Goal: Transaction & Acquisition: Purchase product/service

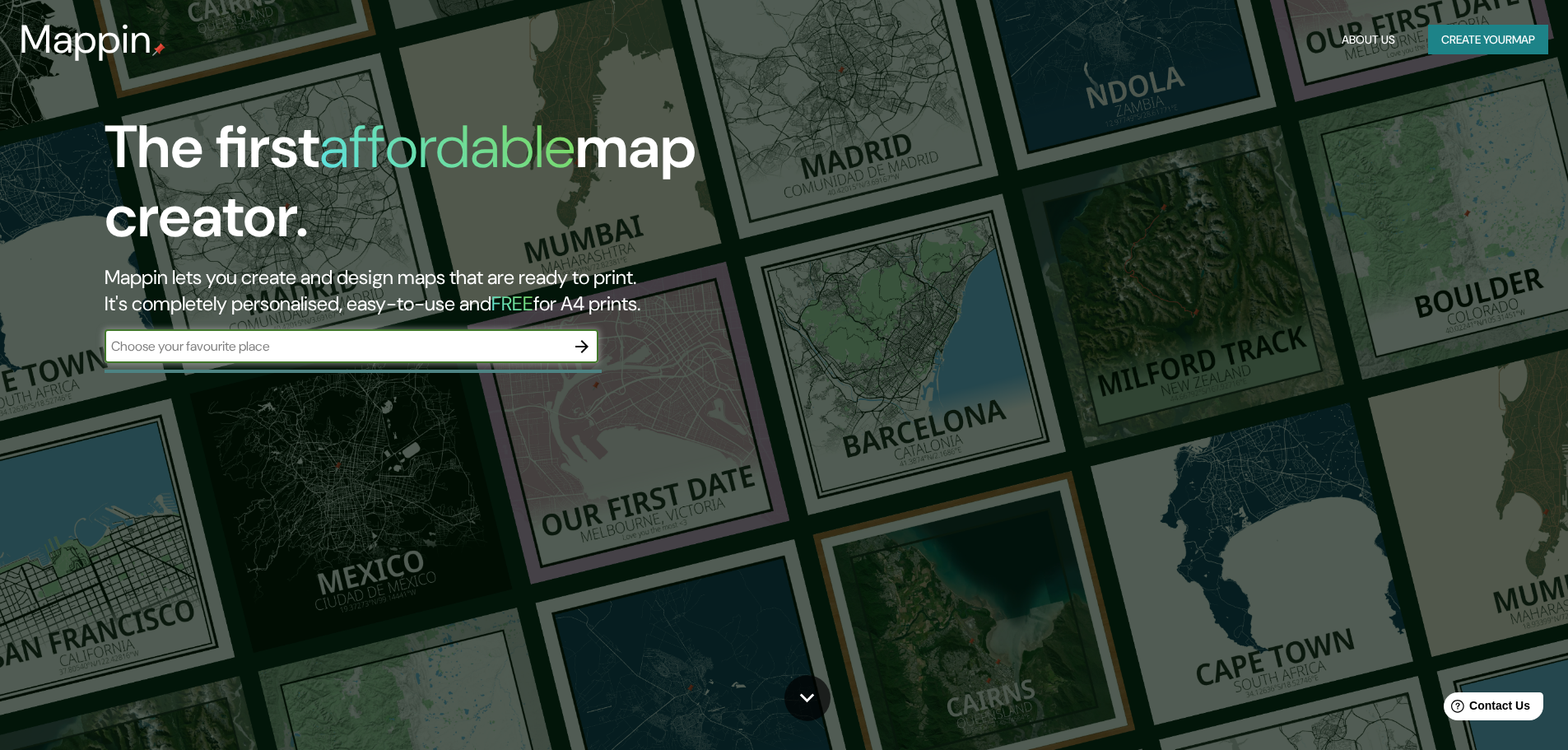
click at [404, 339] on input "text" at bounding box center [335, 346] width 461 height 19
type input "[GEOGRAPHIC_DATA][PERSON_NAME]"
click at [582, 351] on icon "button" at bounding box center [582, 346] width 13 height 13
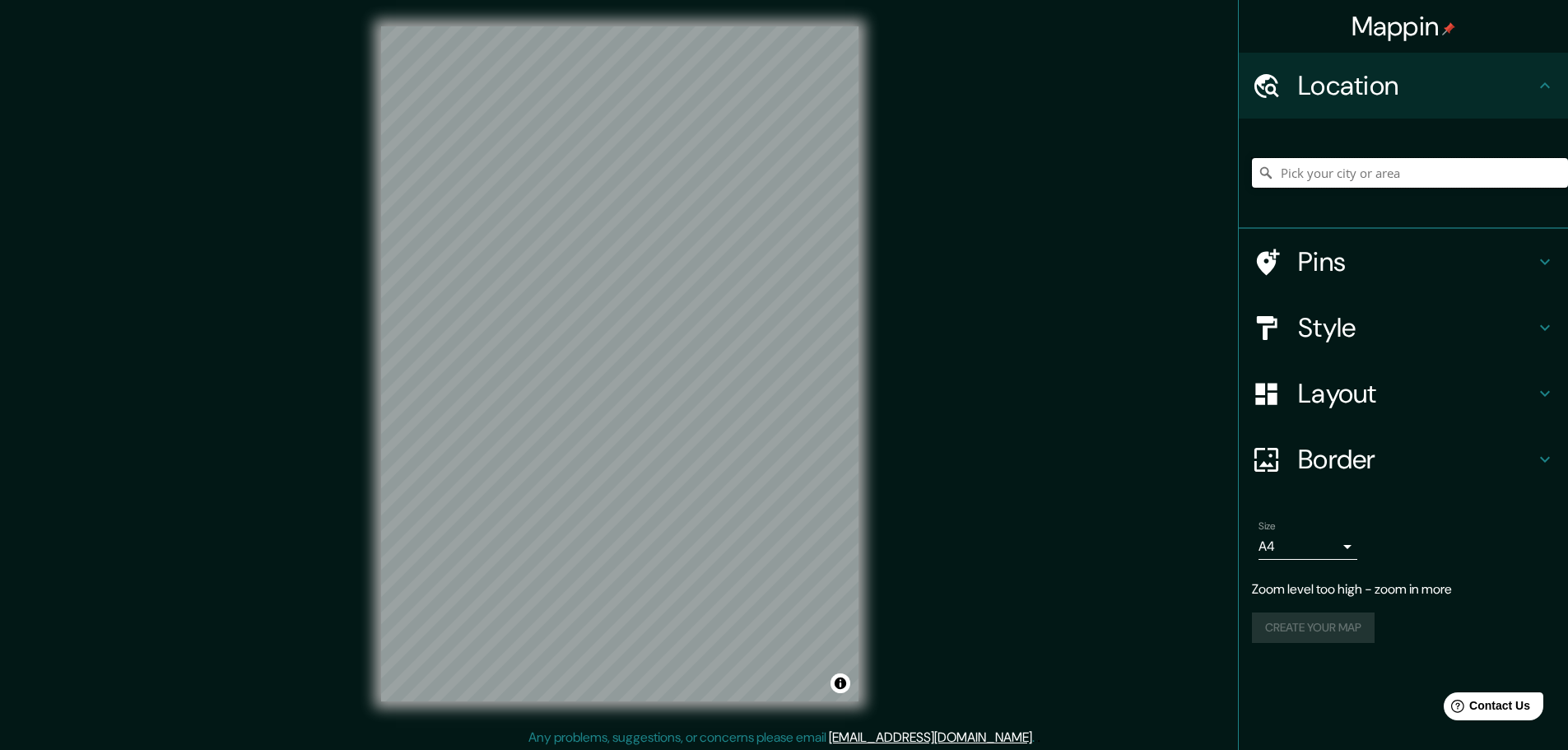
click at [1385, 182] on input "Pick your city or area" at bounding box center [1410, 172] width 316 height 30
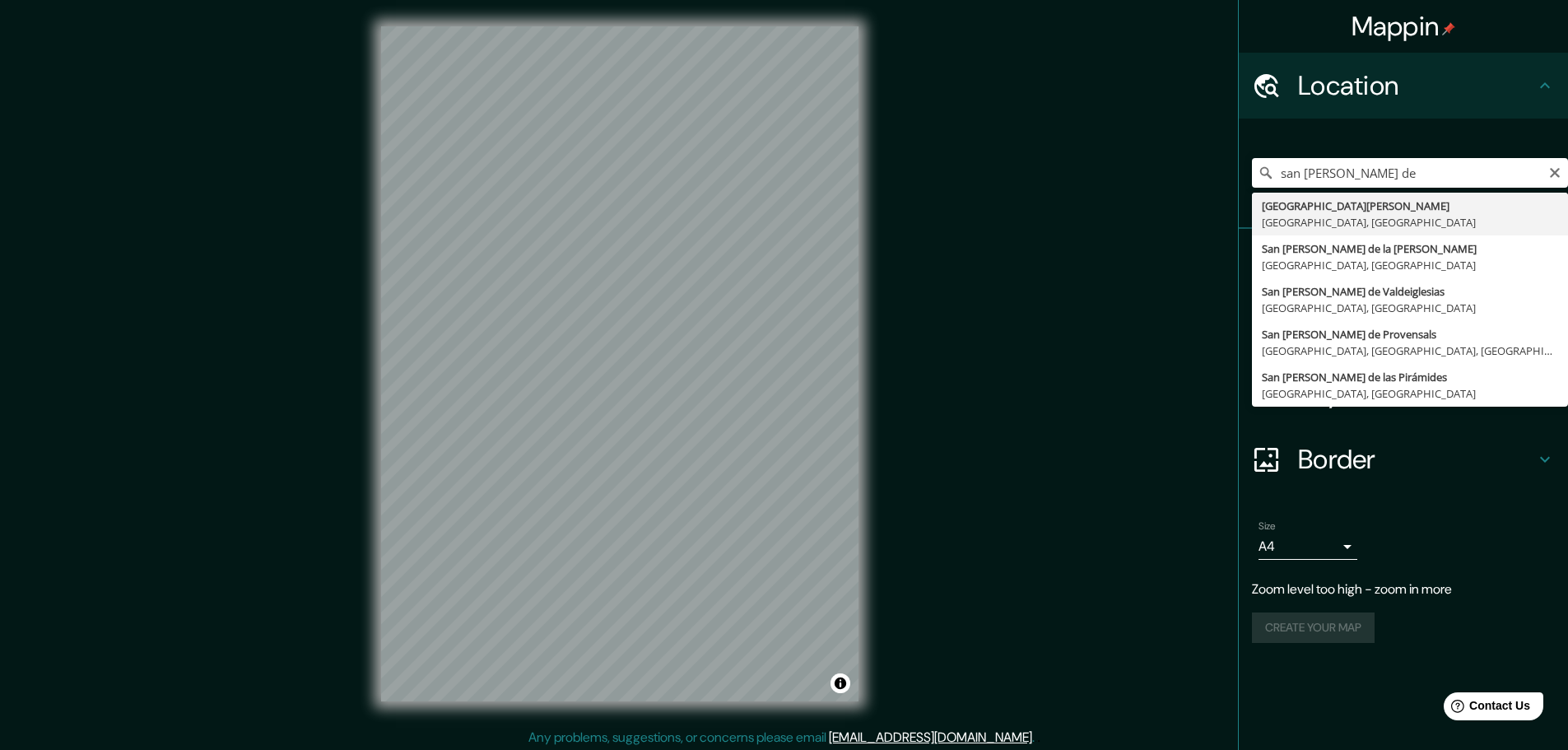
type input "[GEOGRAPHIC_DATA][PERSON_NAME], [GEOGRAPHIC_DATA], [GEOGRAPHIC_DATA]"
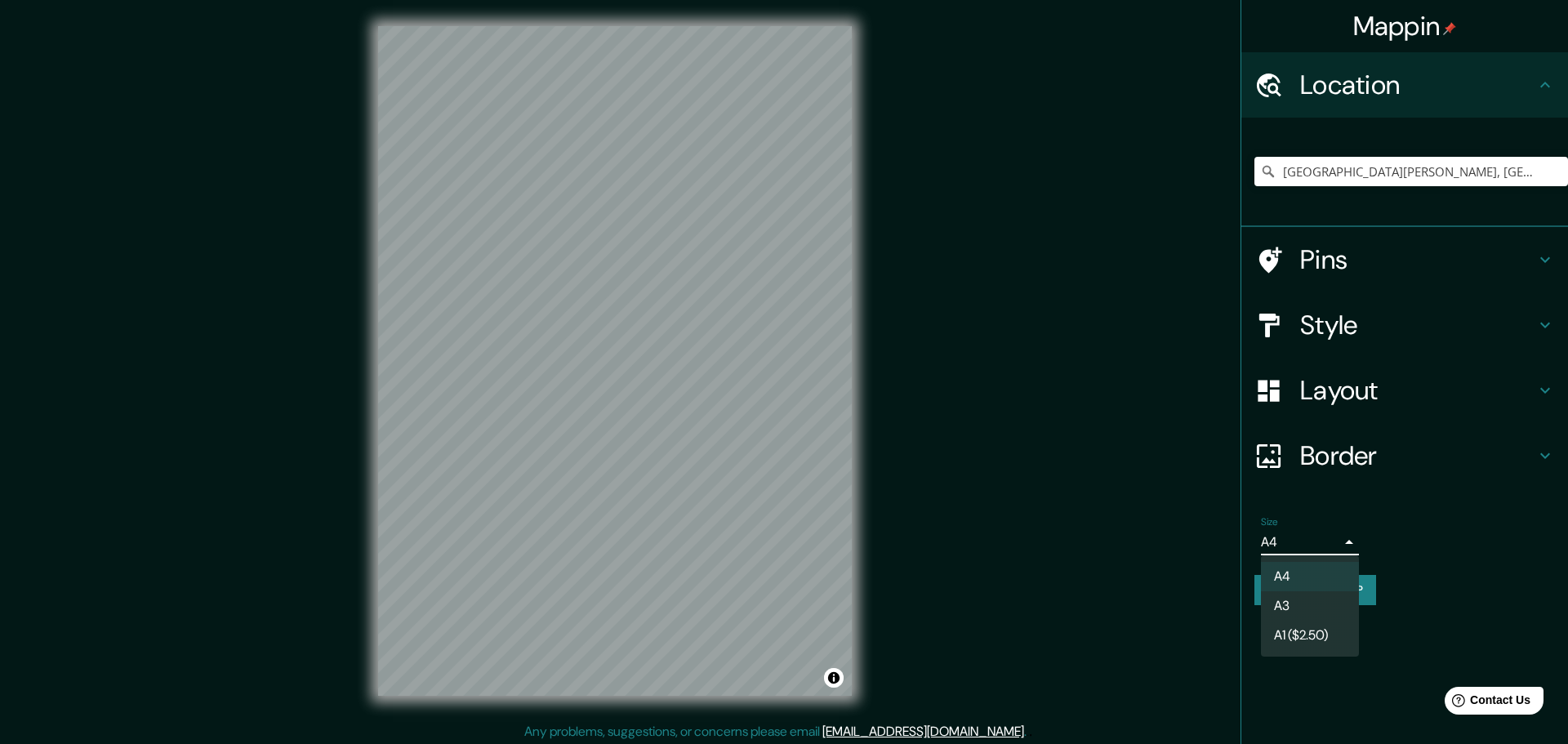
click at [1316, 542] on body "Mappin Location [GEOGRAPHIC_DATA][PERSON_NAME], [GEOGRAPHIC_DATA], [GEOGRAPHIC_…" at bounding box center [784, 372] width 1568 height 744
click at [1317, 596] on li "A3" at bounding box center [1310, 605] width 98 height 29
type input "a4"
click at [1312, 543] on body "Mappin Location [GEOGRAPHIC_DATA][PERSON_NAME], [GEOGRAPHIC_DATA], [GEOGRAPHIC_…" at bounding box center [784, 372] width 1568 height 744
click at [1312, 543] on div at bounding box center [784, 372] width 1568 height 744
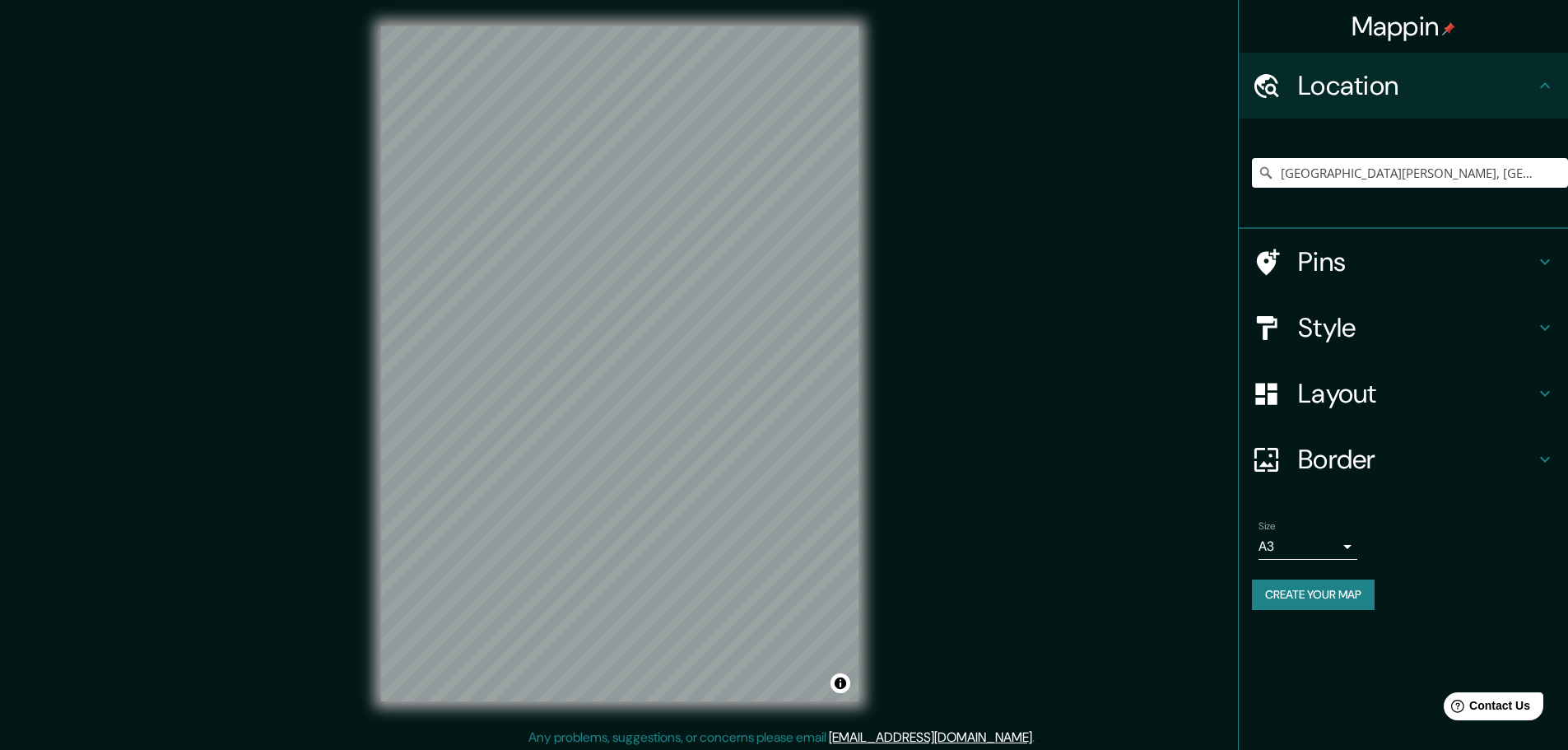
click at [1365, 264] on h4 "Pins" at bounding box center [1416, 262] width 237 height 33
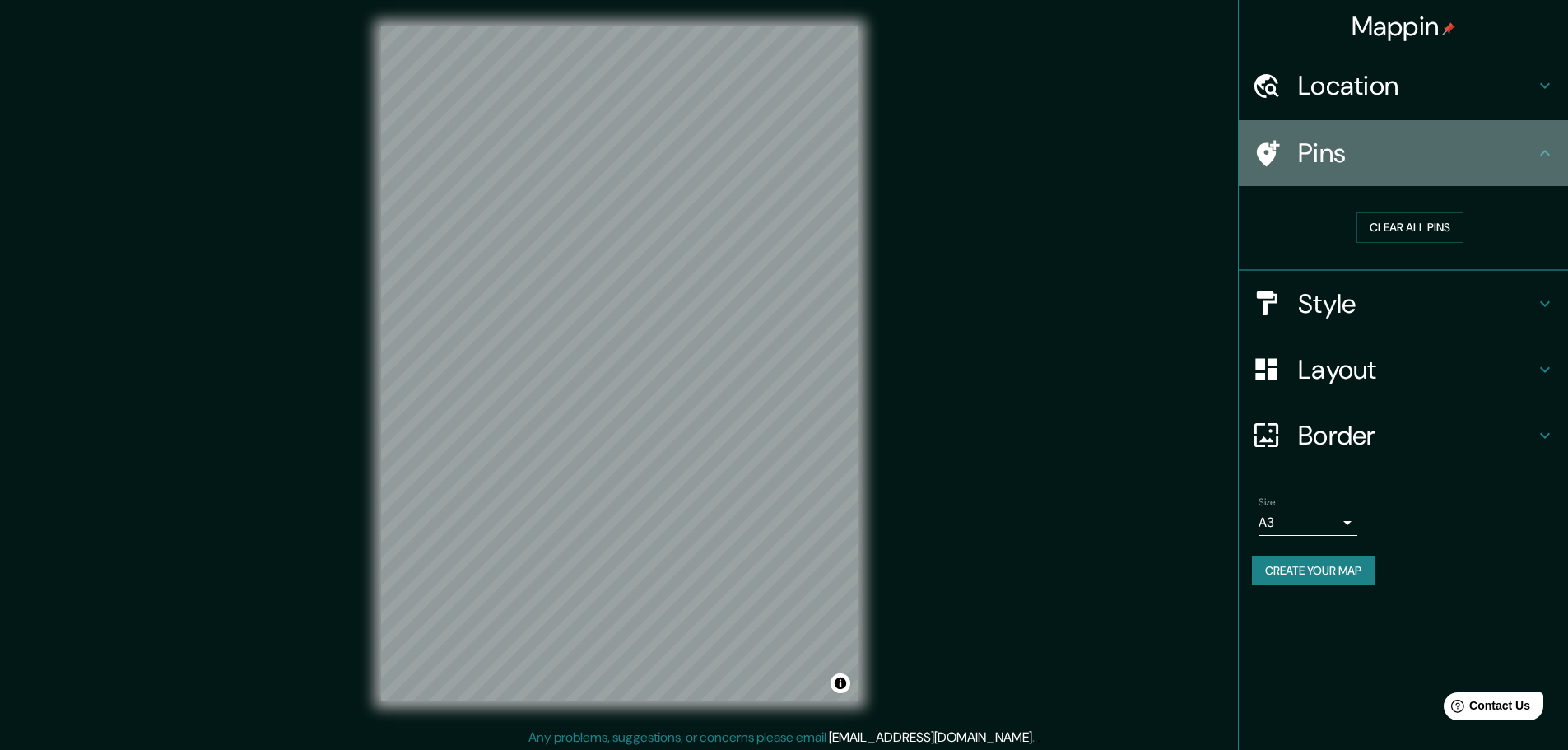
click at [1380, 152] on h4 "Pins" at bounding box center [1416, 153] width 237 height 33
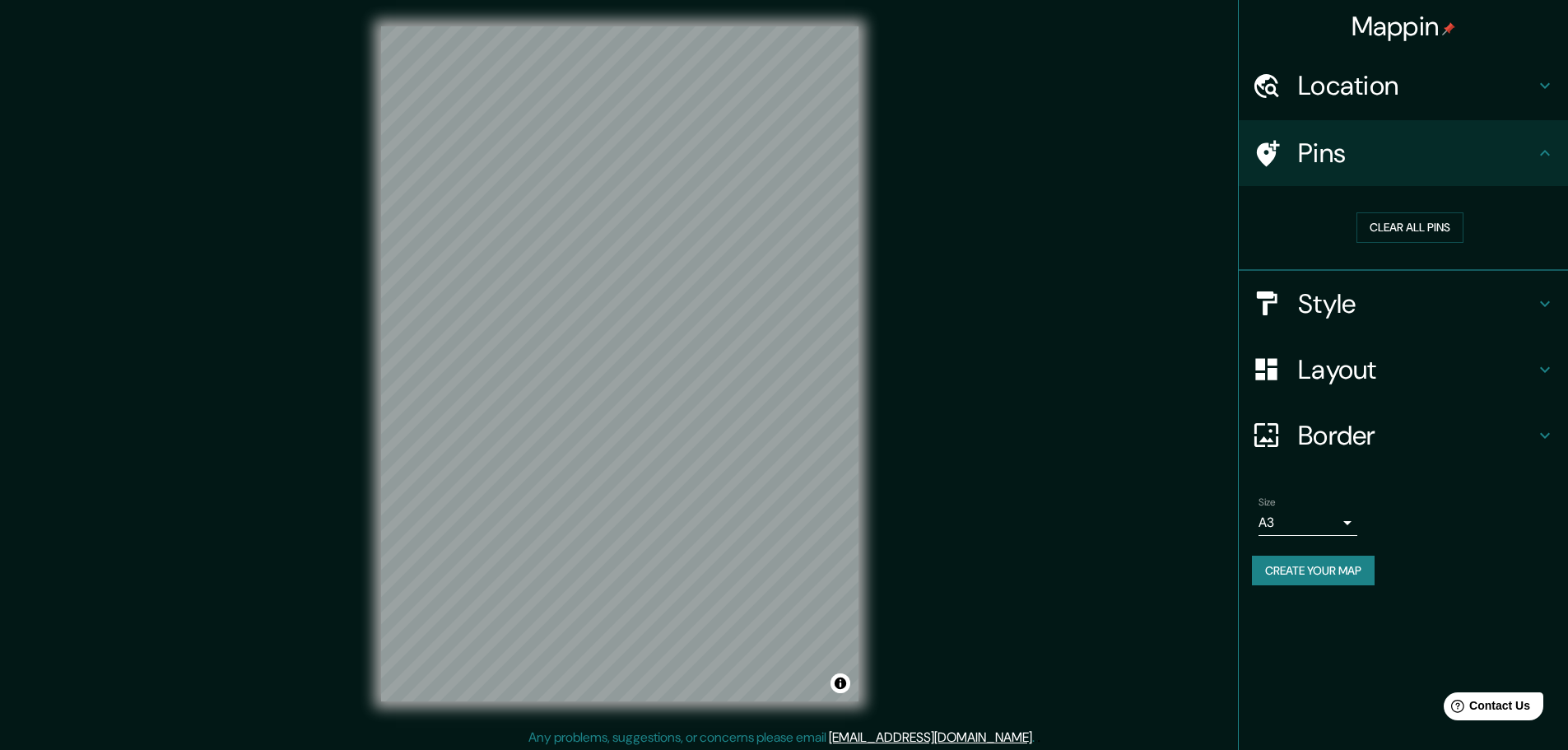
click at [1341, 290] on h4 "Style" at bounding box center [1416, 304] width 237 height 33
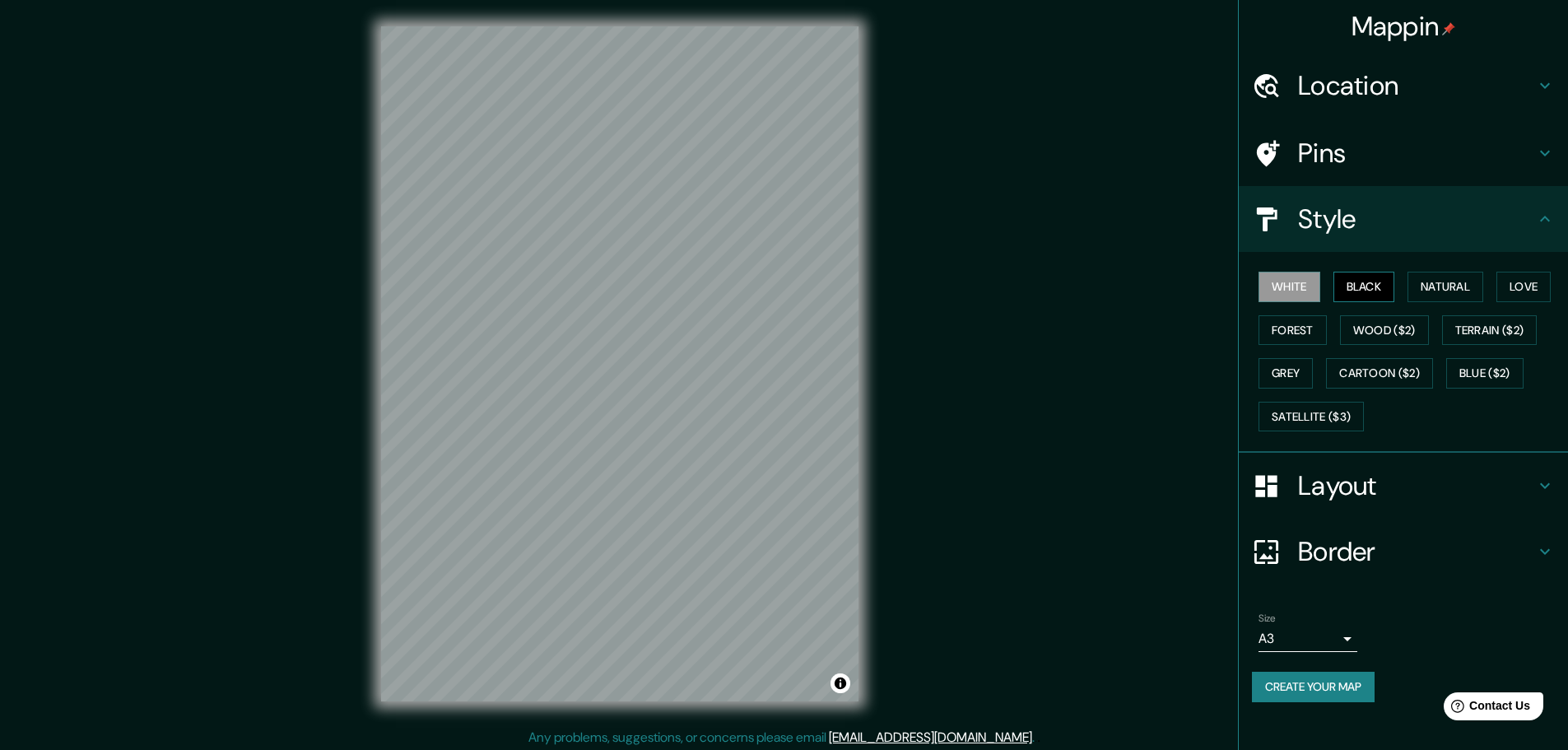
click at [1365, 285] on button "Black" at bounding box center [1364, 287] width 62 height 30
click at [1466, 286] on button "Natural" at bounding box center [1446, 287] width 76 height 30
click at [1517, 286] on button "Love" at bounding box center [1523, 287] width 54 height 30
click at [1295, 328] on button "Forest" at bounding box center [1293, 330] width 69 height 30
click at [1348, 551] on h4 "Border" at bounding box center [1416, 551] width 237 height 33
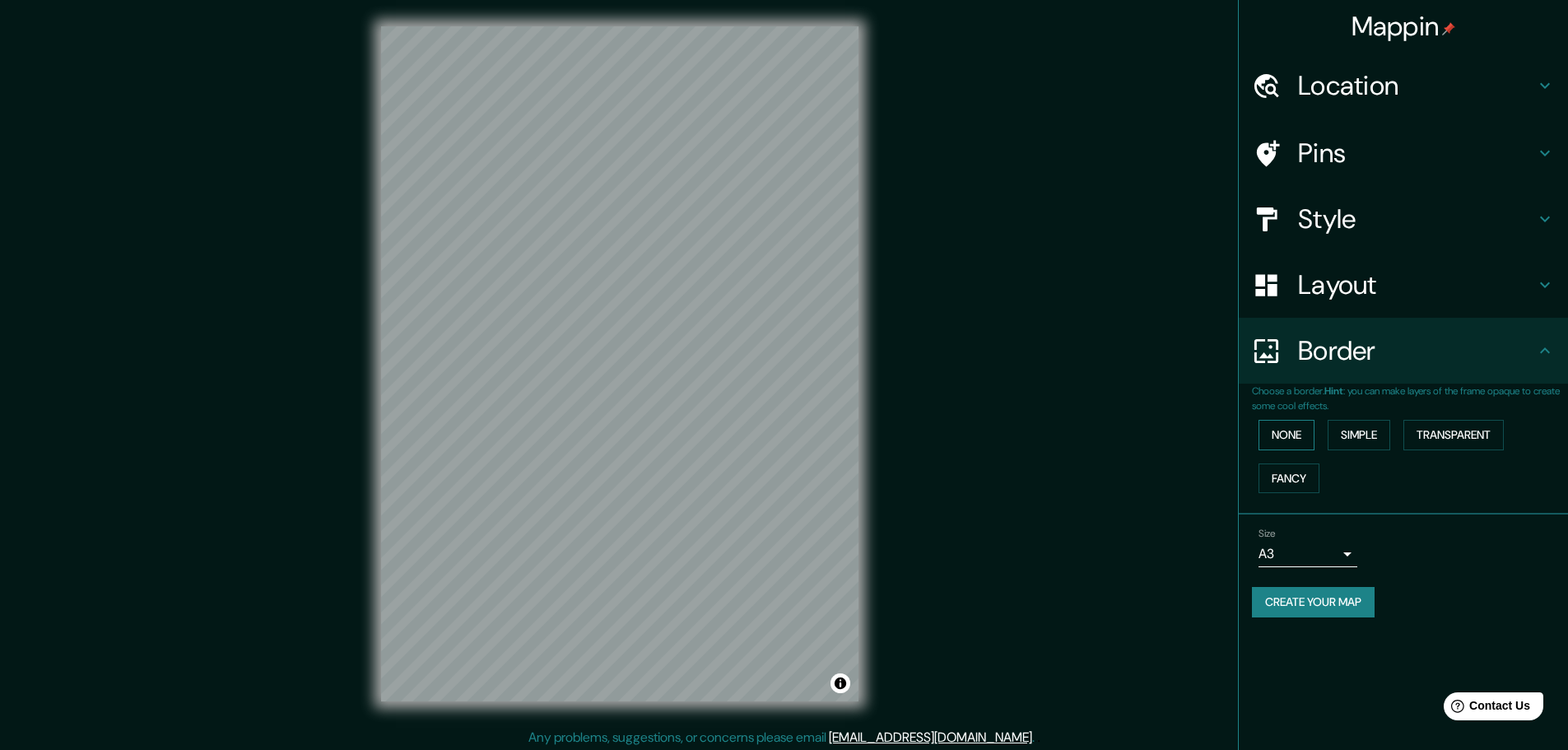
click at [1288, 435] on button "None" at bounding box center [1286, 435] width 56 height 30
click at [1371, 424] on button "Simple" at bounding box center [1360, 435] width 63 height 30
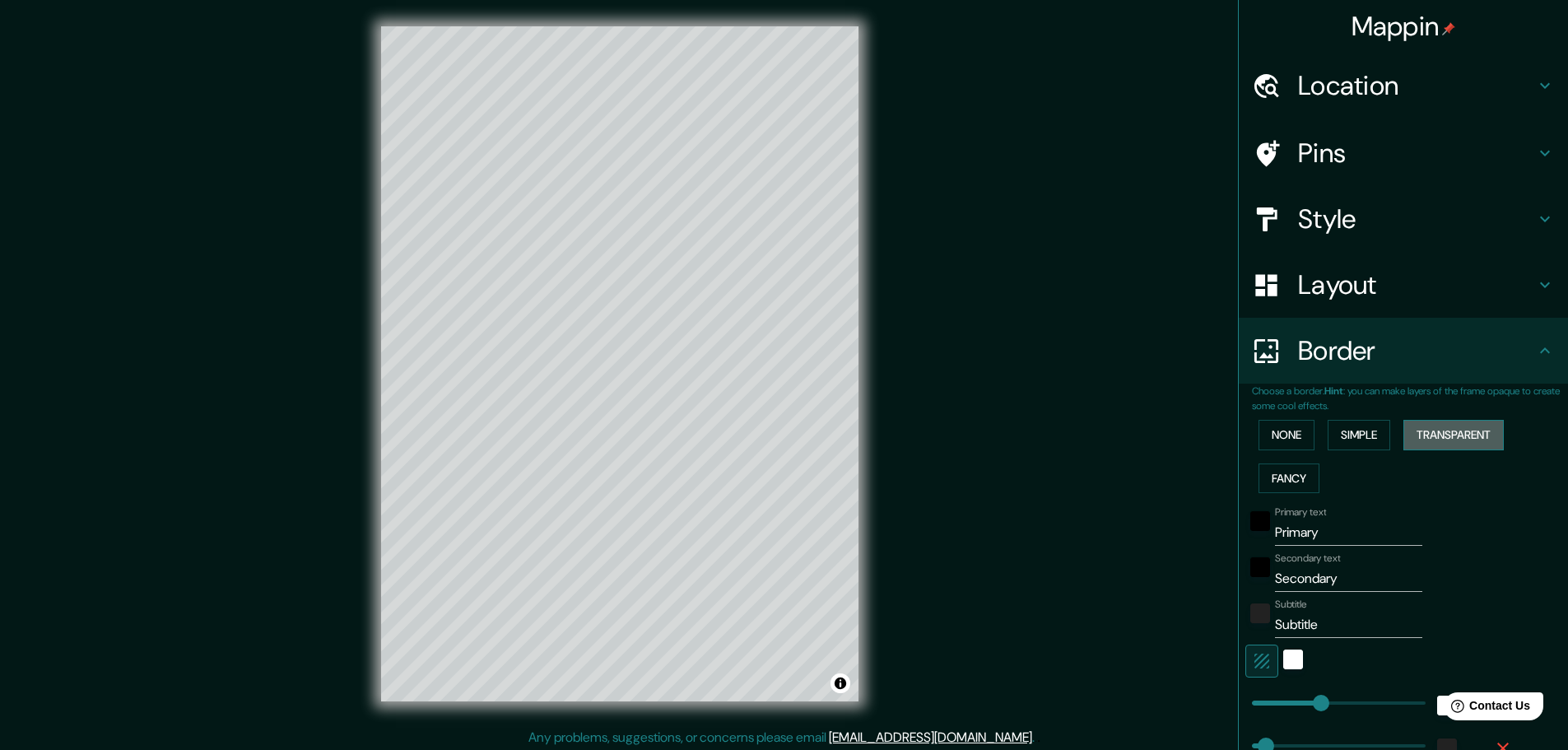
click at [1443, 425] on button "Transparent" at bounding box center [1454, 435] width 101 height 30
click at [1298, 474] on button "Fancy" at bounding box center [1289, 479] width 61 height 30
click at [1277, 438] on button "None" at bounding box center [1286, 435] width 56 height 30
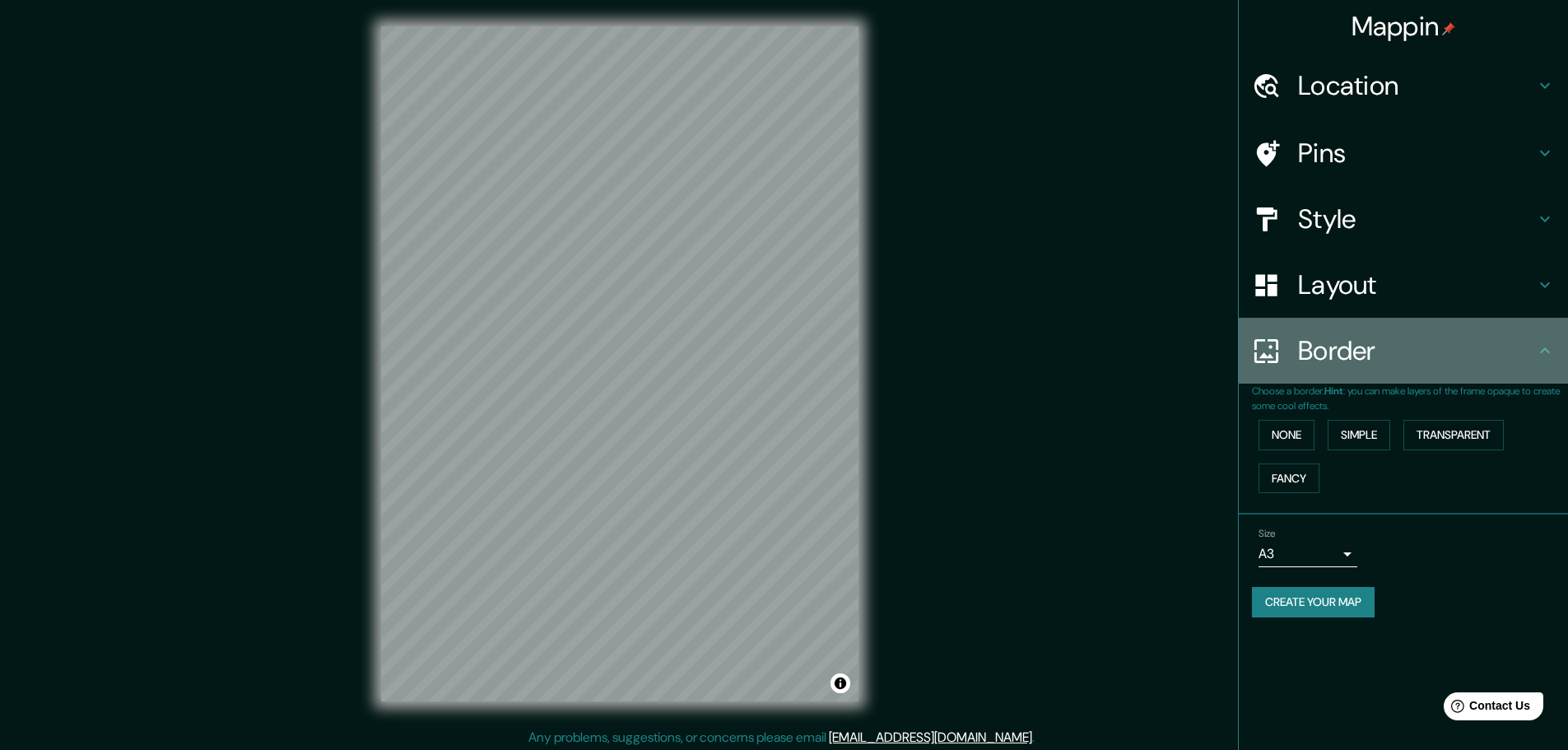
click at [1337, 355] on h4 "Border" at bounding box center [1416, 350] width 237 height 33
click at [1529, 348] on h4 "Border" at bounding box center [1416, 350] width 237 height 33
click at [1550, 352] on icon at bounding box center [1545, 350] width 20 height 20
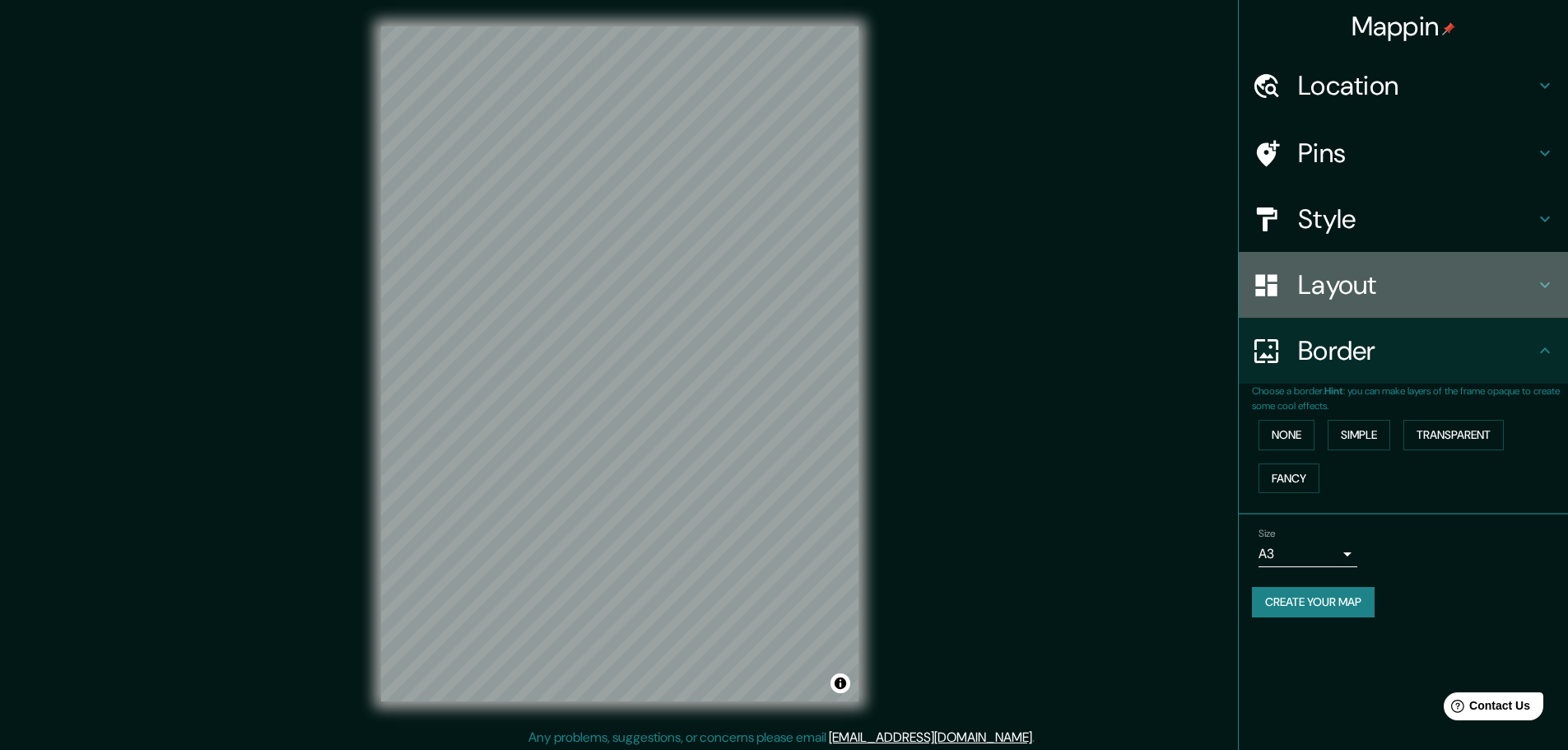
click at [1426, 300] on h4 "Layout" at bounding box center [1416, 285] width 237 height 33
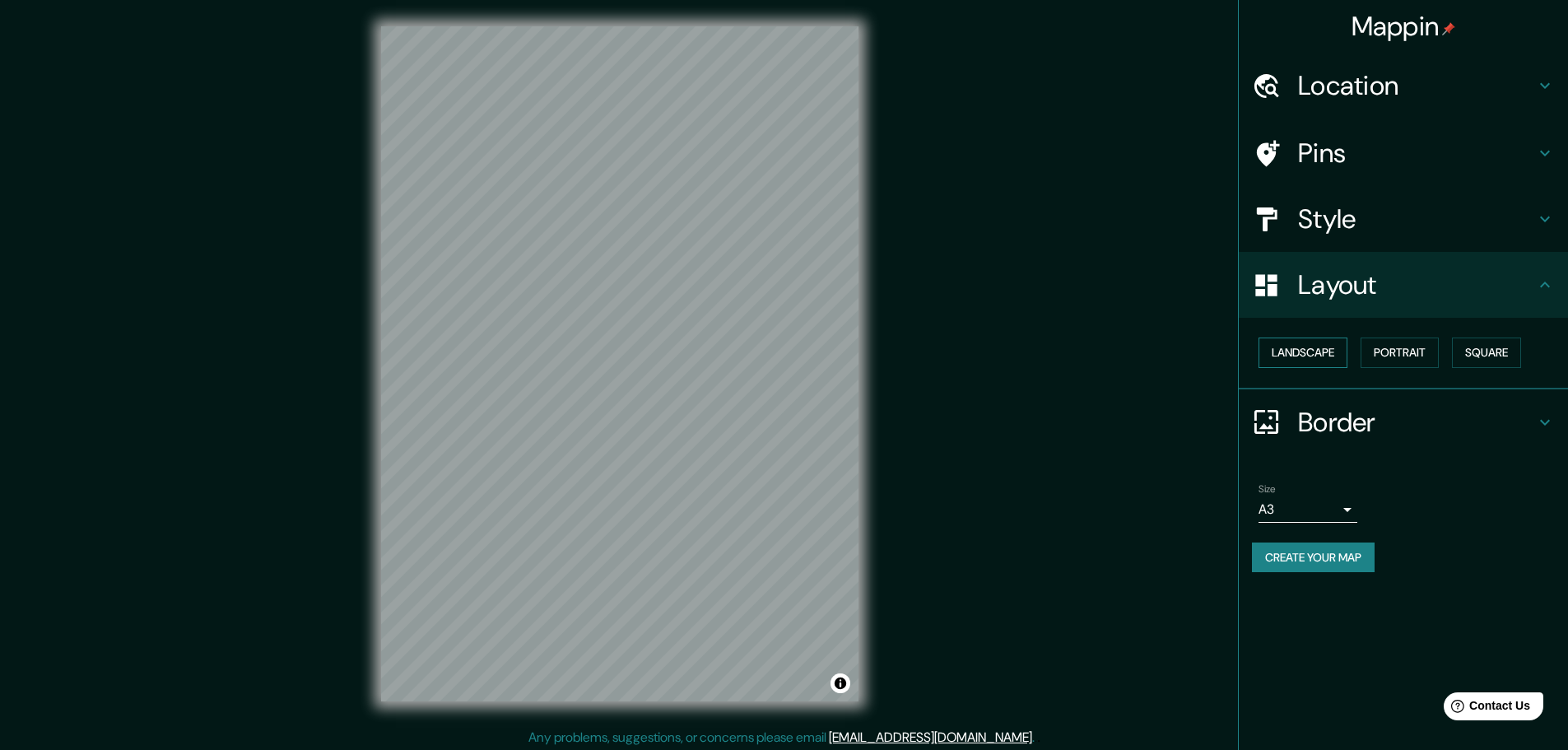
click at [1319, 351] on button "Landscape" at bounding box center [1303, 353] width 88 height 30
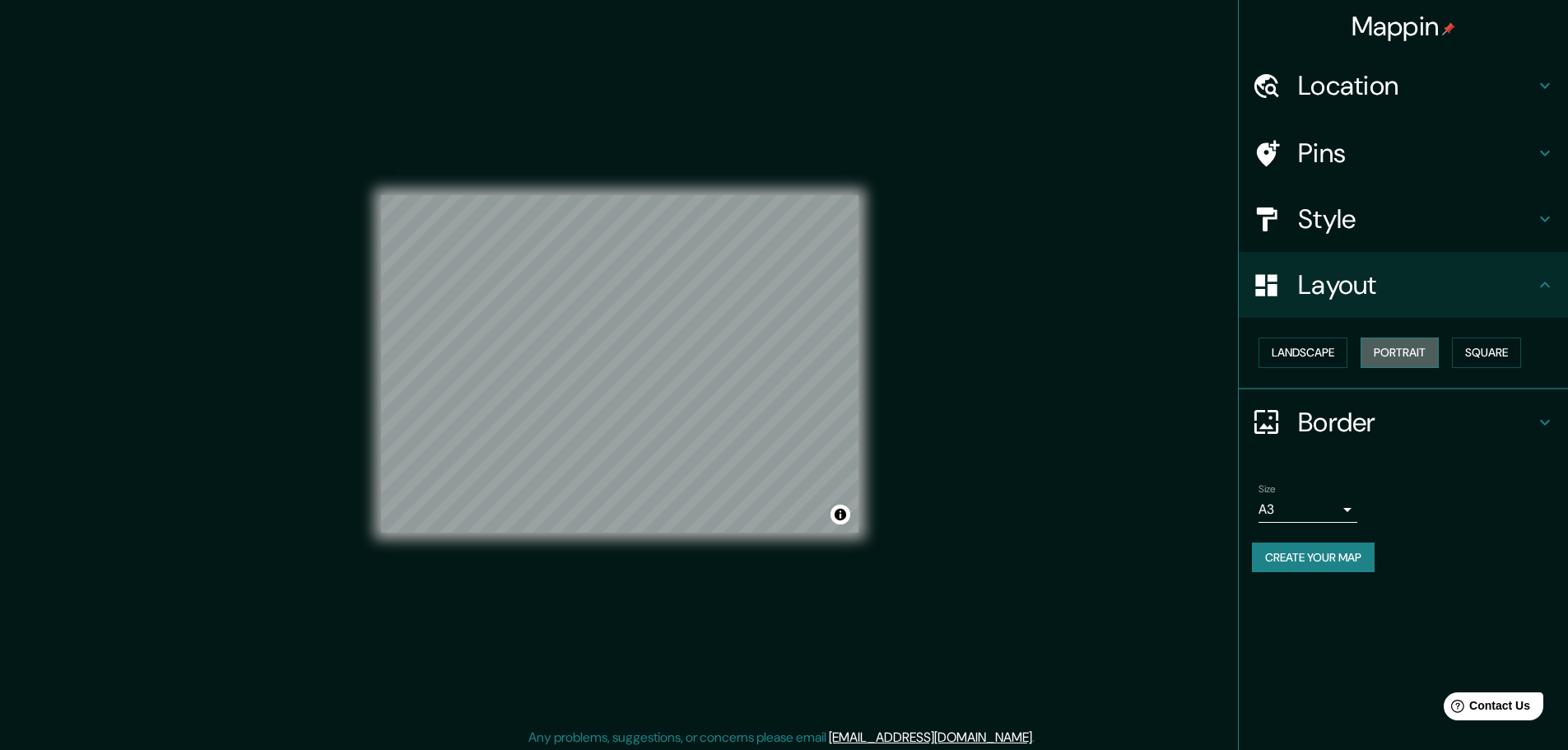
click at [1403, 347] on button "Portrait" at bounding box center [1400, 353] width 78 height 30
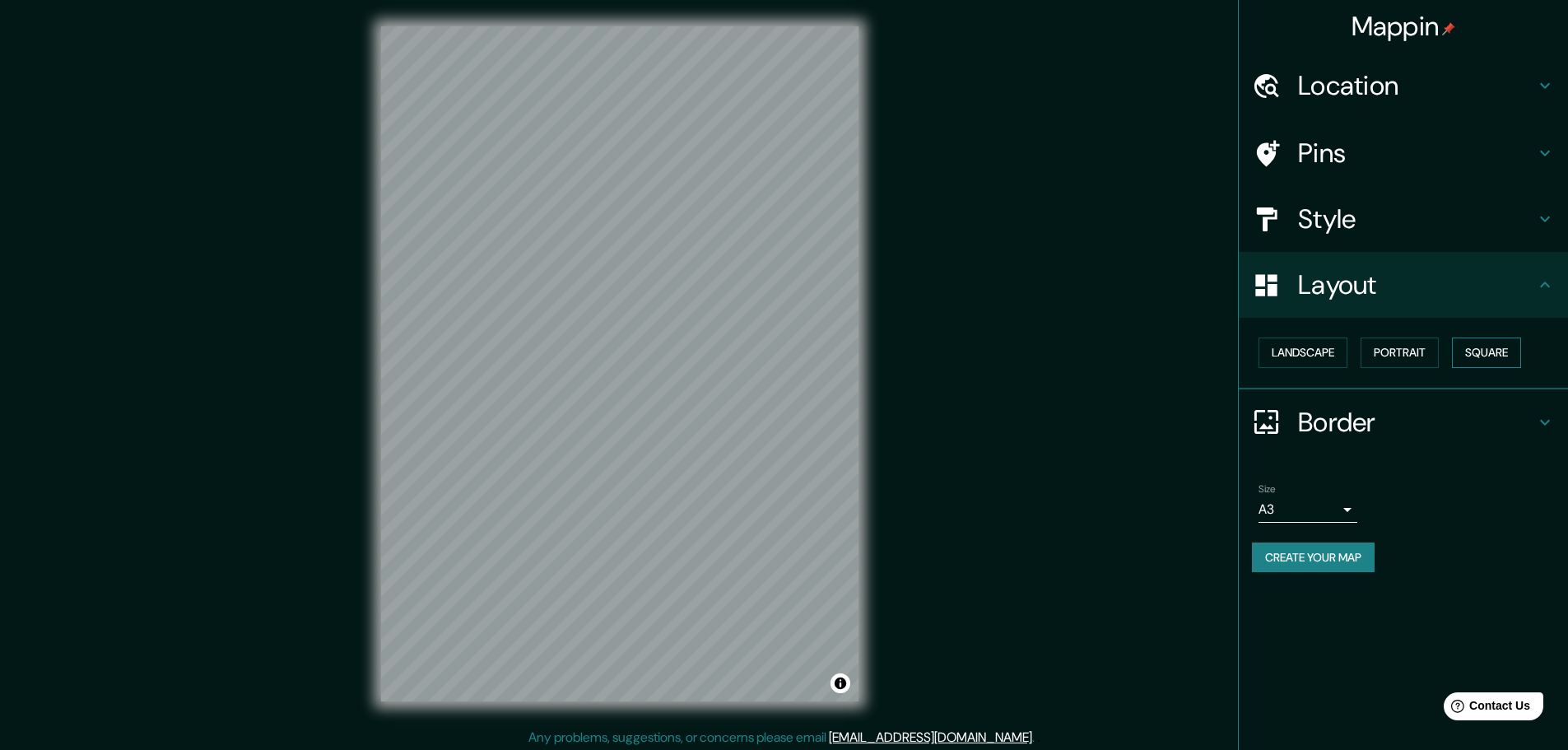
click at [1495, 347] on button "Square" at bounding box center [1486, 353] width 69 height 30
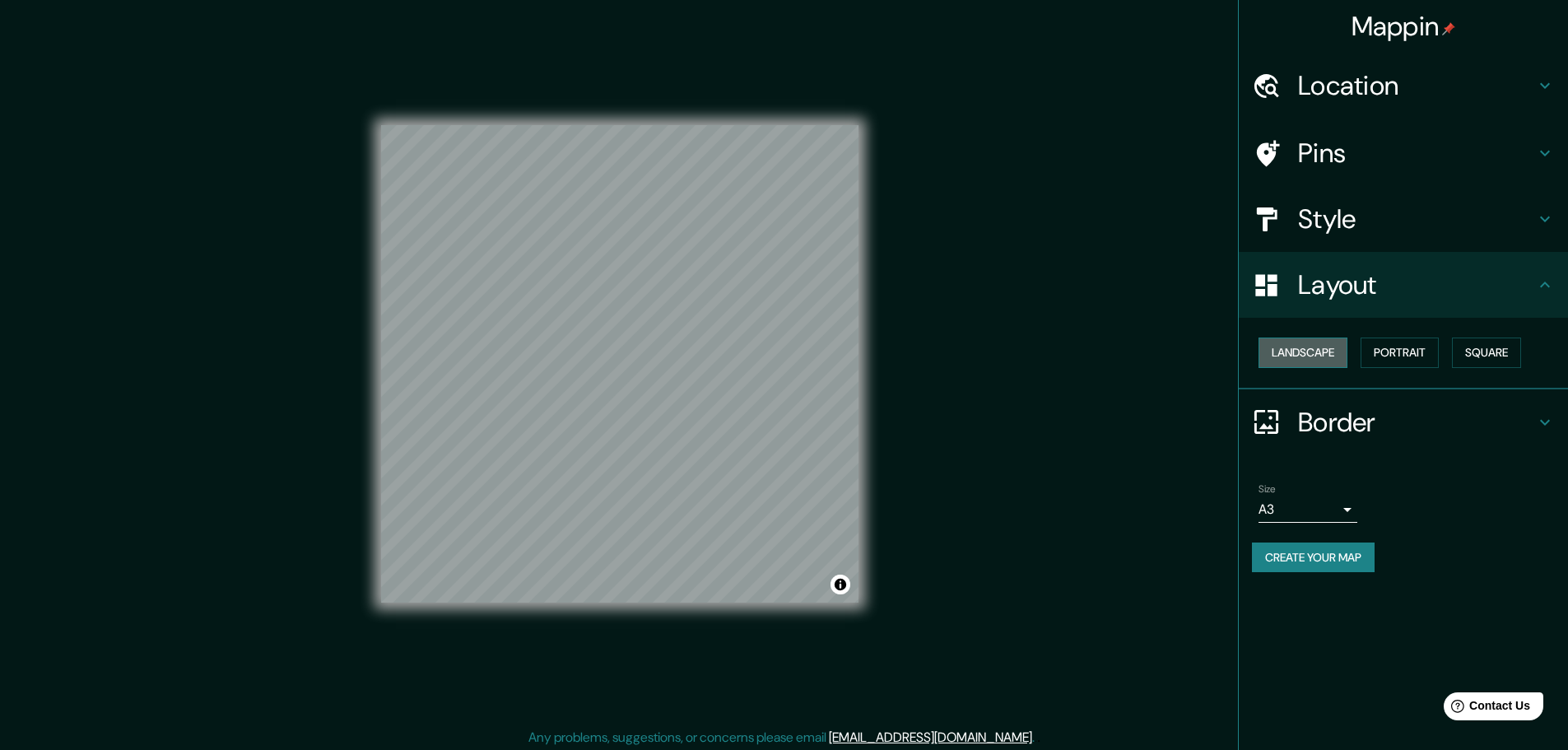
click at [1321, 358] on button "Landscape" at bounding box center [1303, 353] width 88 height 30
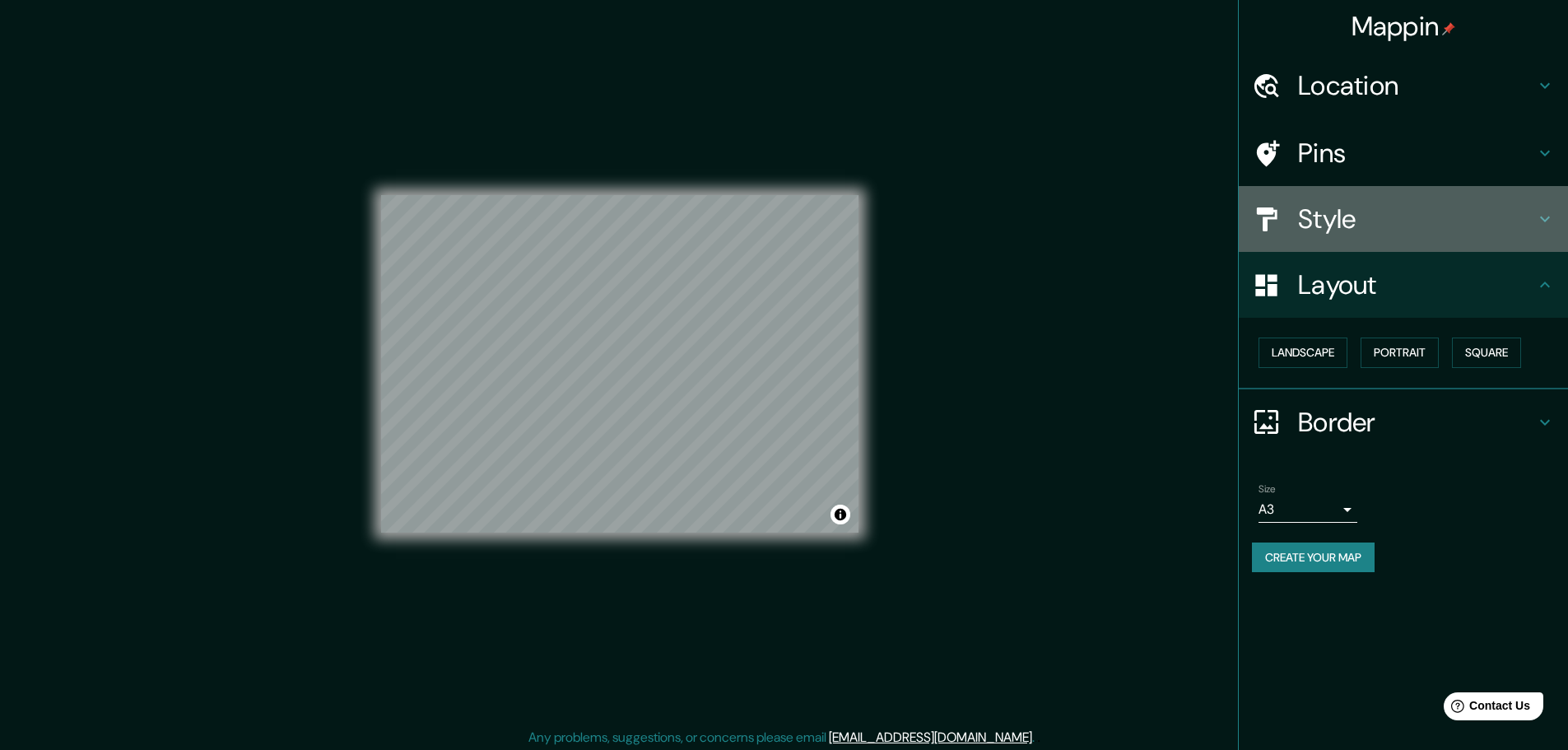
click at [1360, 208] on h4 "Style" at bounding box center [1416, 219] width 237 height 33
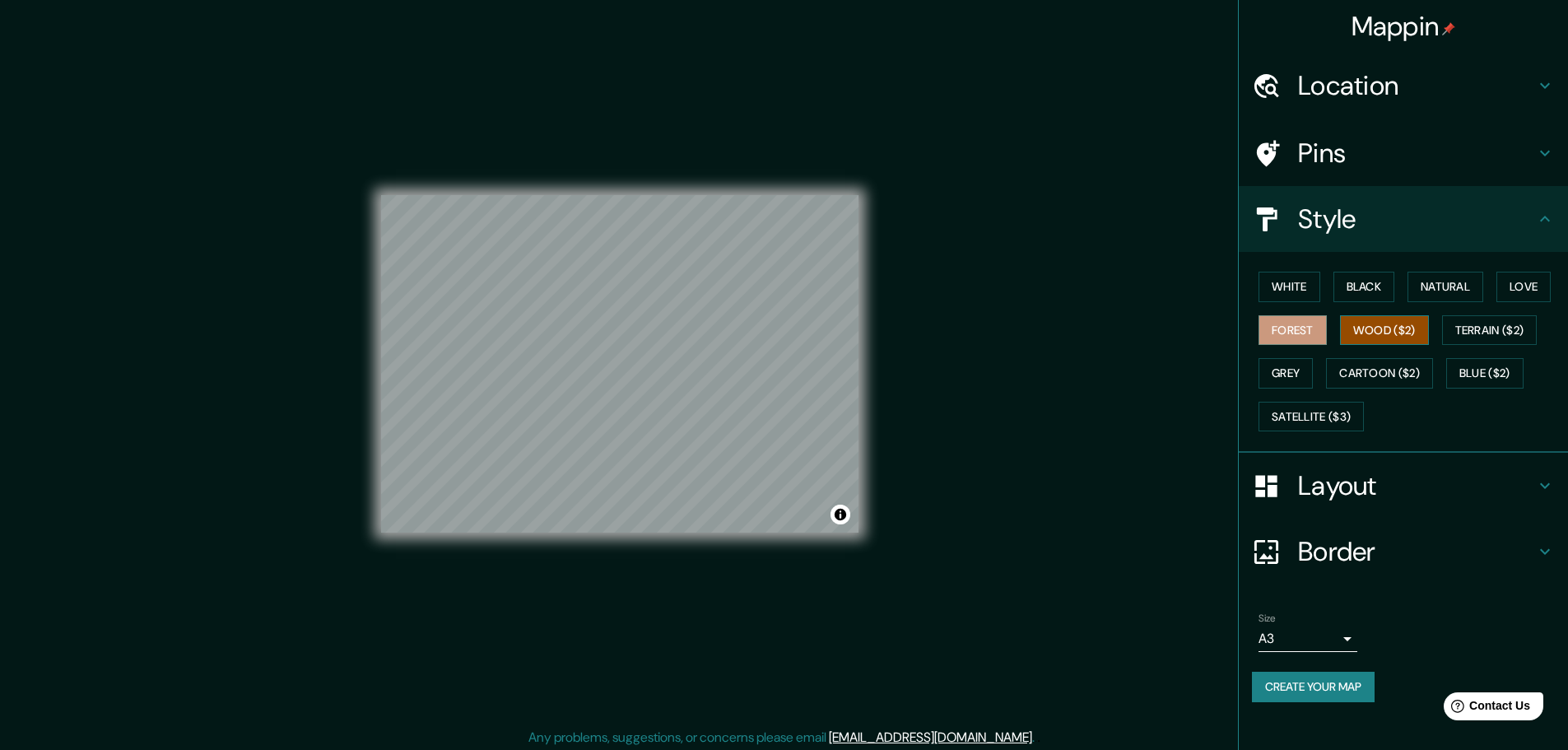
click at [1375, 332] on button "Wood ($2)" at bounding box center [1384, 330] width 88 height 30
click at [1463, 333] on button "Terrain ($2)" at bounding box center [1490, 330] width 95 height 30
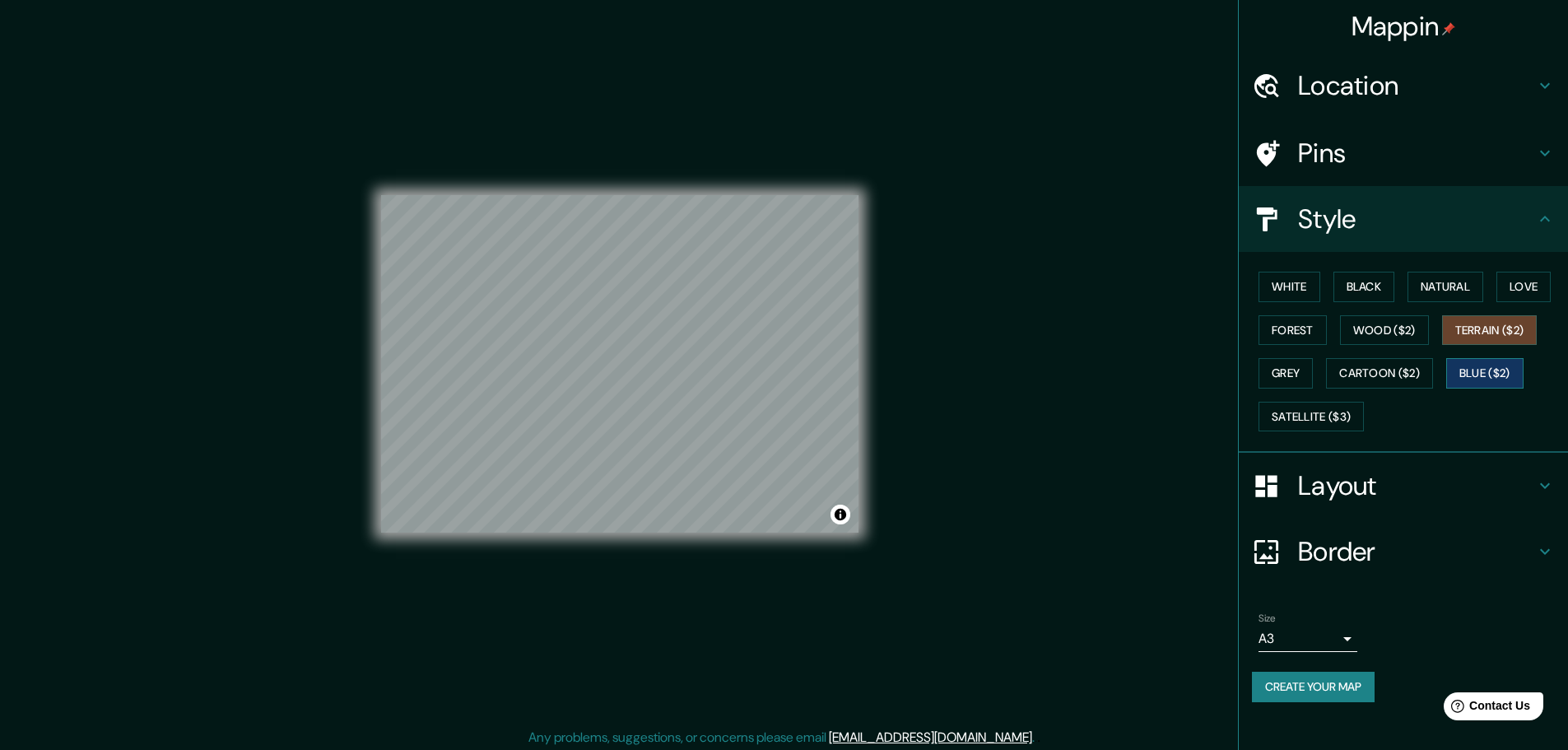
click at [1481, 369] on button "Blue ($2)" at bounding box center [1484, 373] width 77 height 30
click at [1286, 373] on button "Grey" at bounding box center [1285, 373] width 54 height 30
click at [1297, 345] on div "White Black Natural Love Forest Wood ($2) Terrain ($2) Grey Cartoon ($2) Blue (…" at bounding box center [1410, 352] width 316 height 173
click at [1297, 326] on button "Forest" at bounding box center [1293, 330] width 69 height 30
click at [1304, 690] on button "Create your map" at bounding box center [1313, 687] width 123 height 30
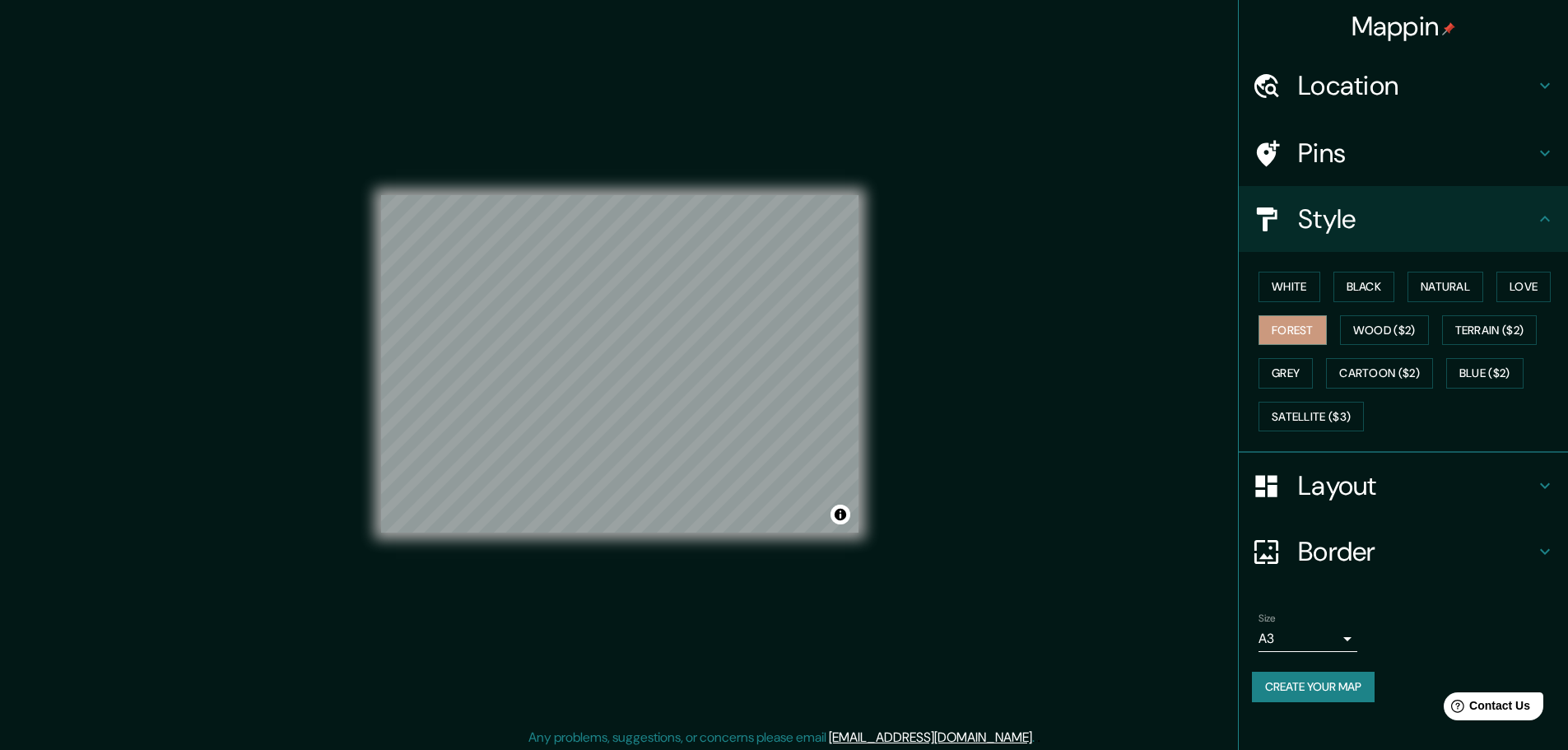
click at [1373, 673] on button "Create your map" at bounding box center [1313, 687] width 123 height 30
click at [1270, 371] on button "Grey" at bounding box center [1285, 373] width 54 height 30
click at [1300, 304] on div "White Black Natural Love Forest Wood ($2) Terrain ($2) Grey Cartoon ($2) Blue (…" at bounding box center [1410, 352] width 316 height 173
click at [1299, 296] on button "White" at bounding box center [1289, 287] width 62 height 30
click at [1389, 291] on button "Black" at bounding box center [1364, 287] width 62 height 30
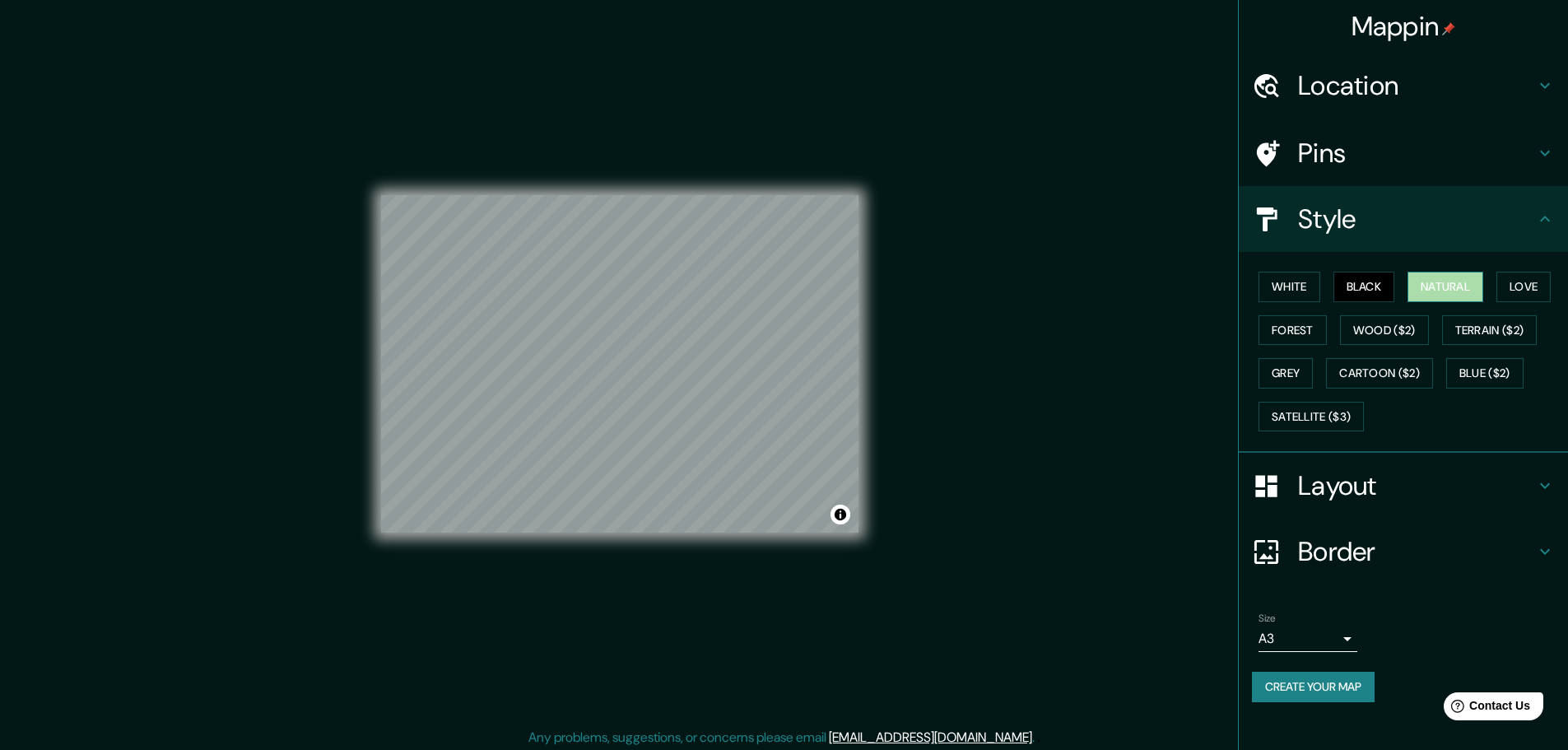
click at [1468, 290] on button "Natural" at bounding box center [1446, 287] width 76 height 30
click at [1533, 289] on button "Love" at bounding box center [1523, 287] width 54 height 30
click at [1445, 296] on button "Natural" at bounding box center [1446, 287] width 76 height 30
click at [1297, 342] on button "Forest" at bounding box center [1293, 330] width 69 height 30
click at [1311, 373] on button "Grey" at bounding box center [1285, 373] width 54 height 30
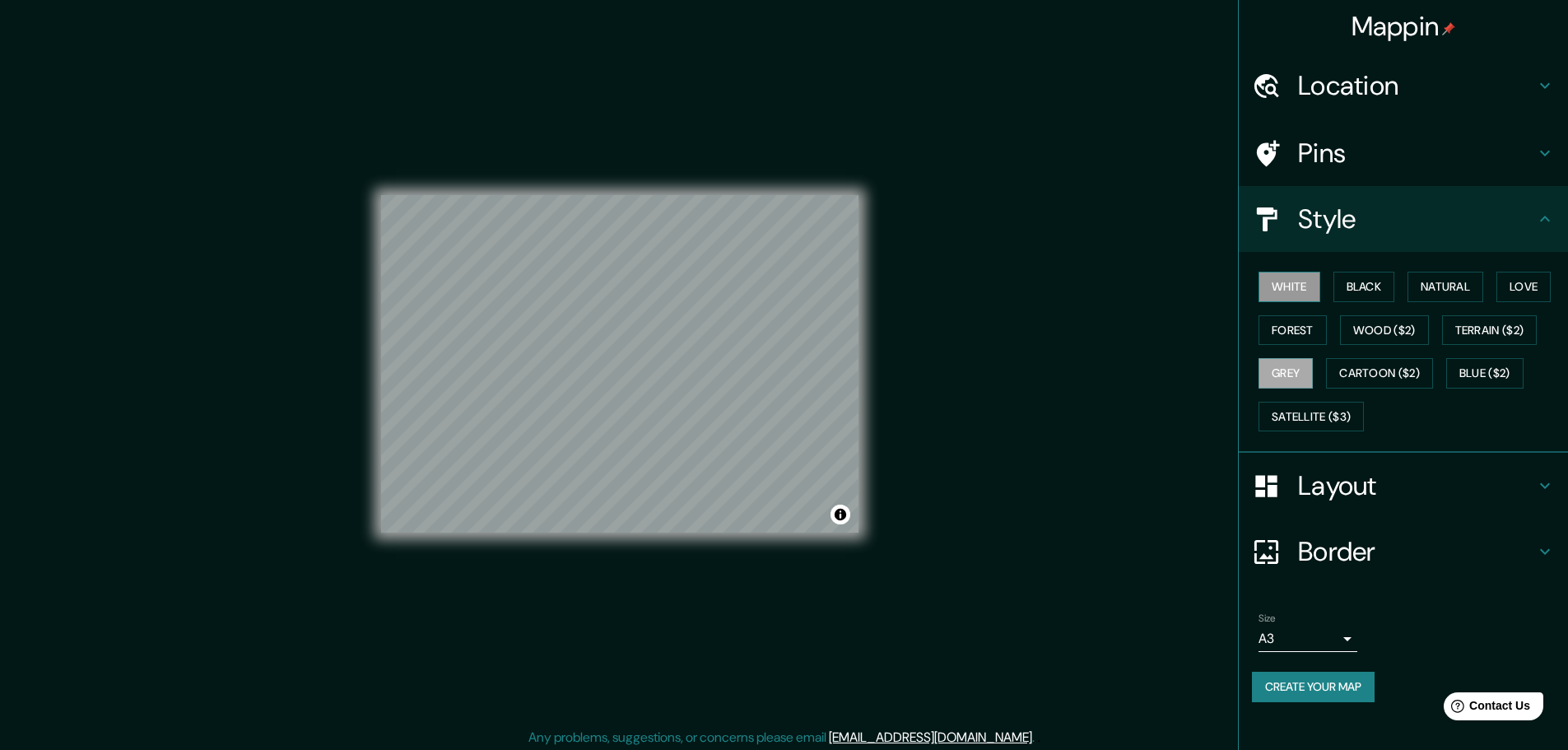
click at [1309, 286] on button "White" at bounding box center [1289, 287] width 62 height 30
